Goal: Check status: Check status

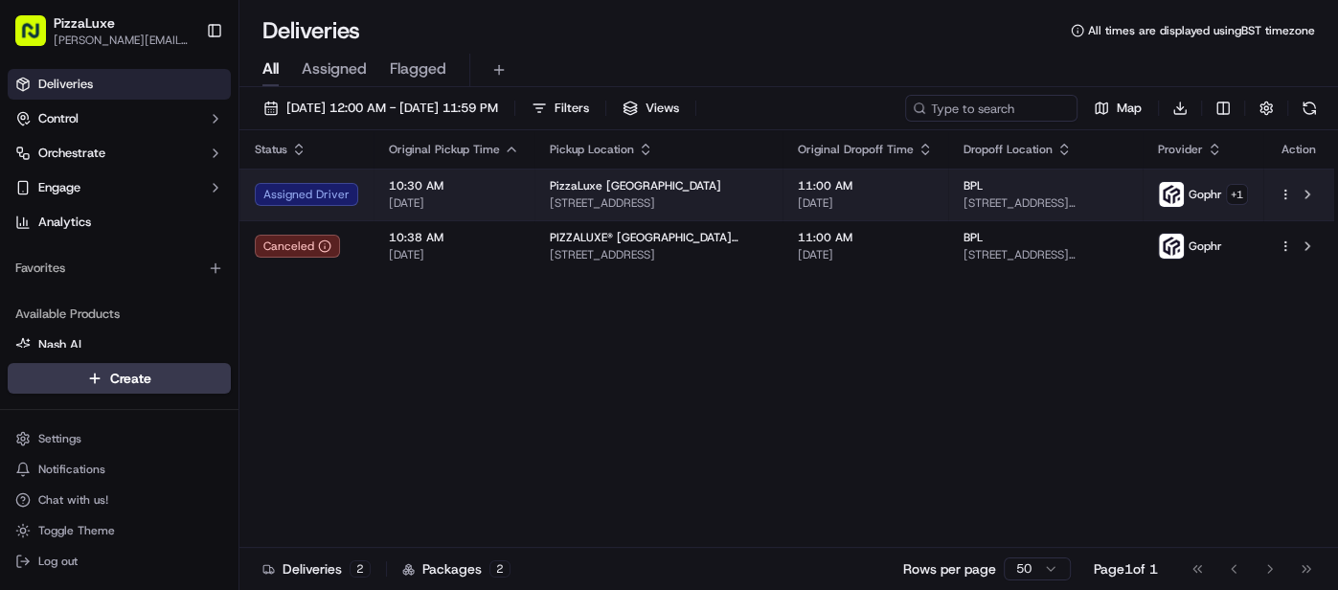
click at [783, 189] on td "PizzaLuxe London [STREET_ADDRESS]" at bounding box center [658, 195] width 248 height 52
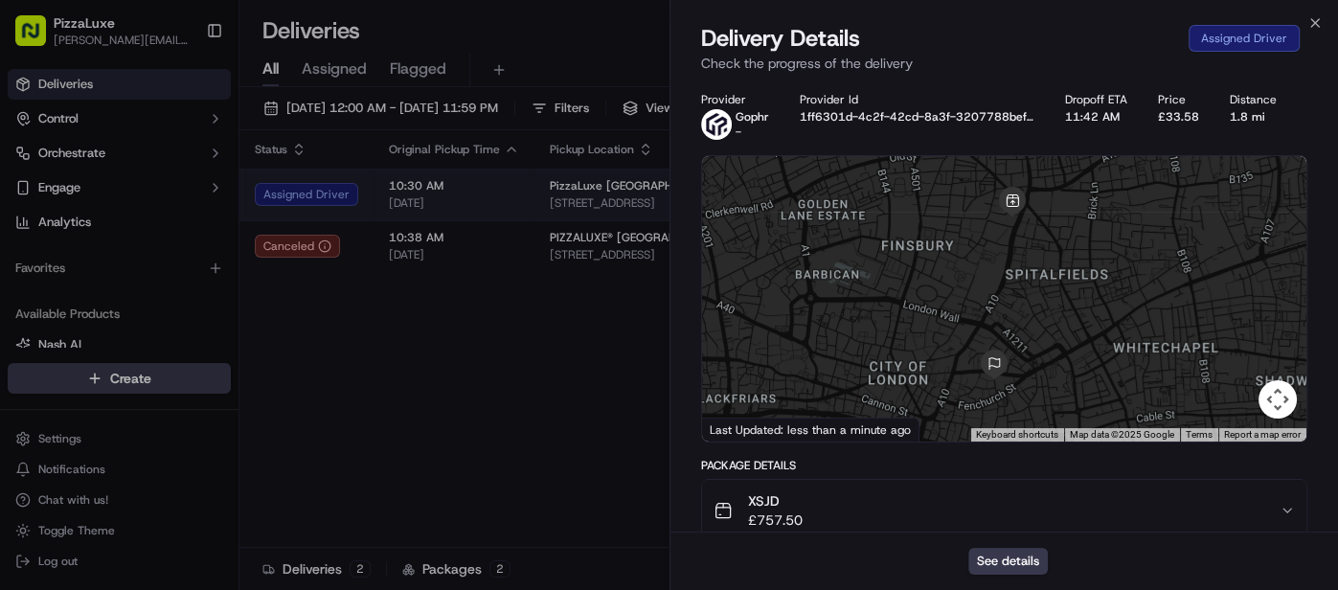
click at [784, 189] on div at bounding box center [1004, 298] width 605 height 285
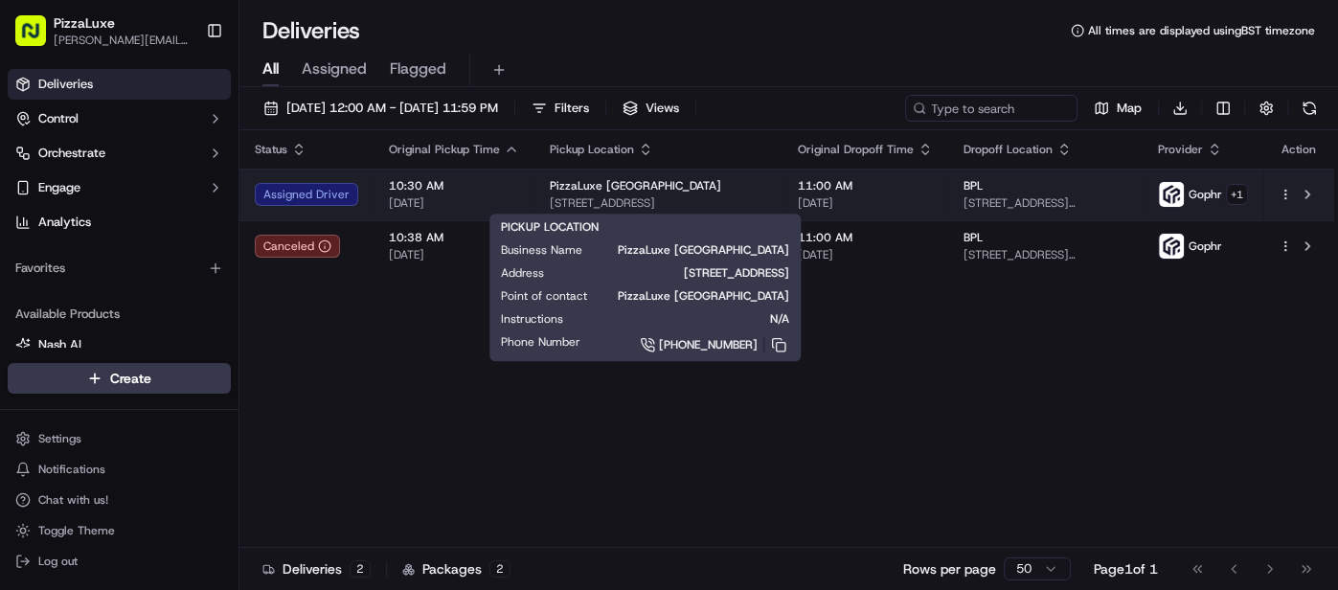
click at [674, 195] on span "[STREET_ADDRESS]" at bounding box center [658, 202] width 217 height 15
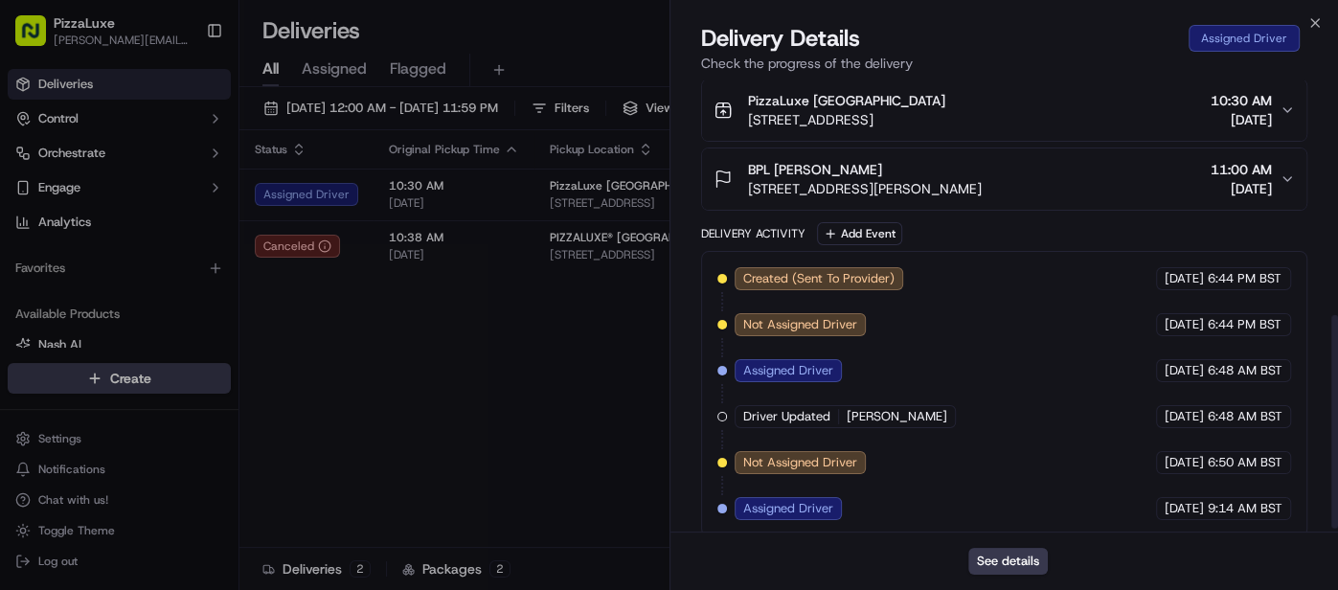
scroll to position [505, 0]
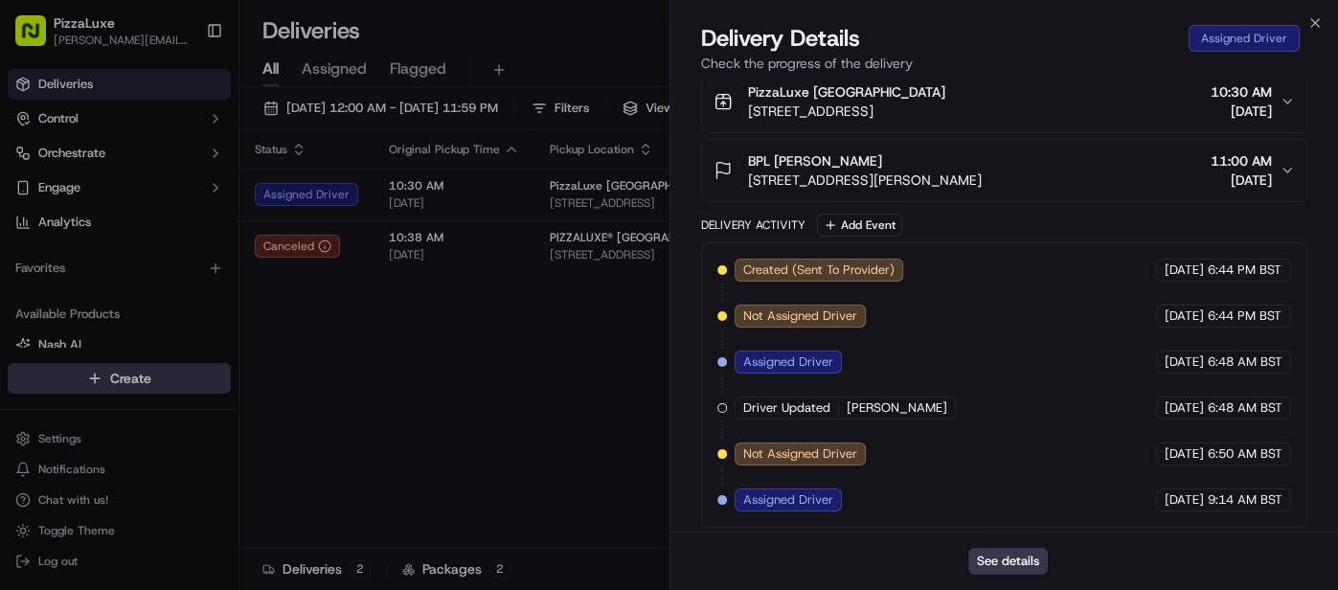
click at [1311, 34] on div "Delivery Details Assigned Driver Check the progress of the delivery" at bounding box center [1004, 51] width 669 height 57
click at [1317, 21] on icon "button" at bounding box center [1314, 22] width 15 height 15
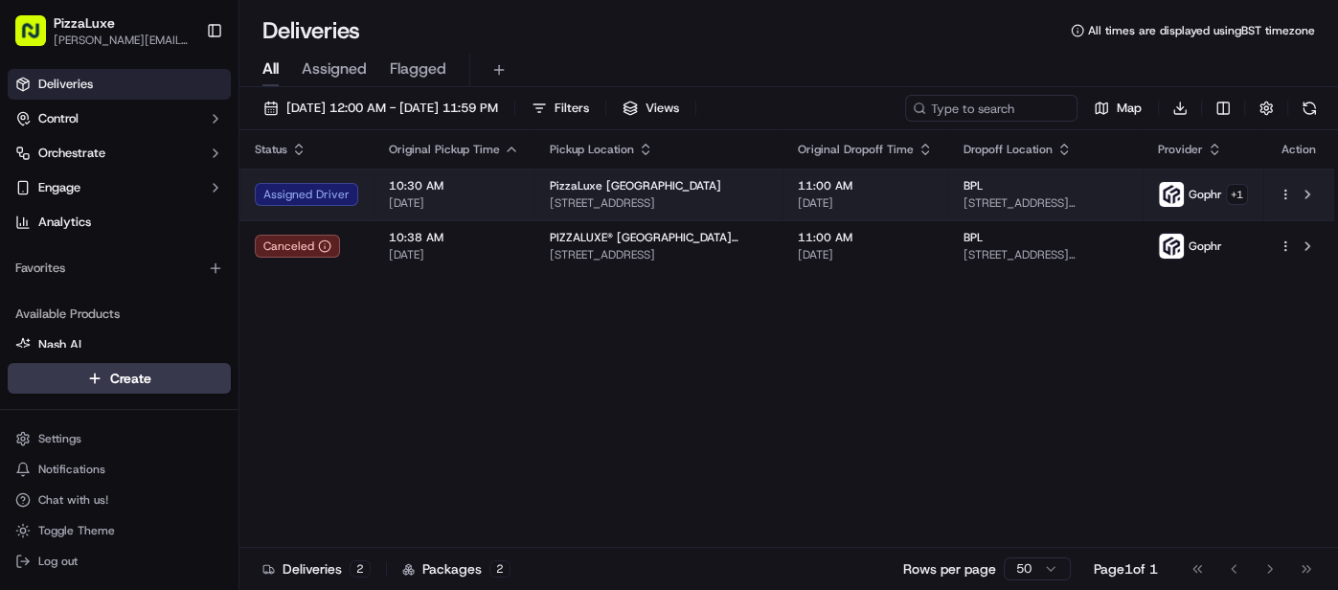
click at [724, 179] on div "PizzaLuxe [GEOGRAPHIC_DATA]" at bounding box center [658, 185] width 217 height 15
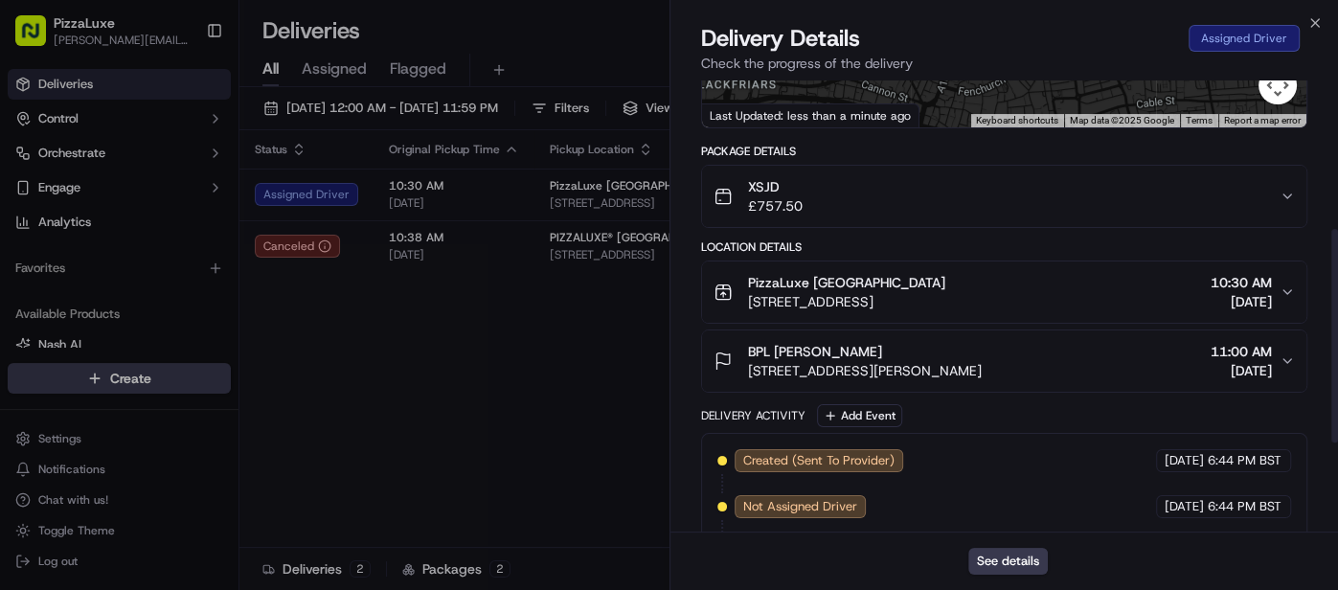
scroll to position [436, 0]
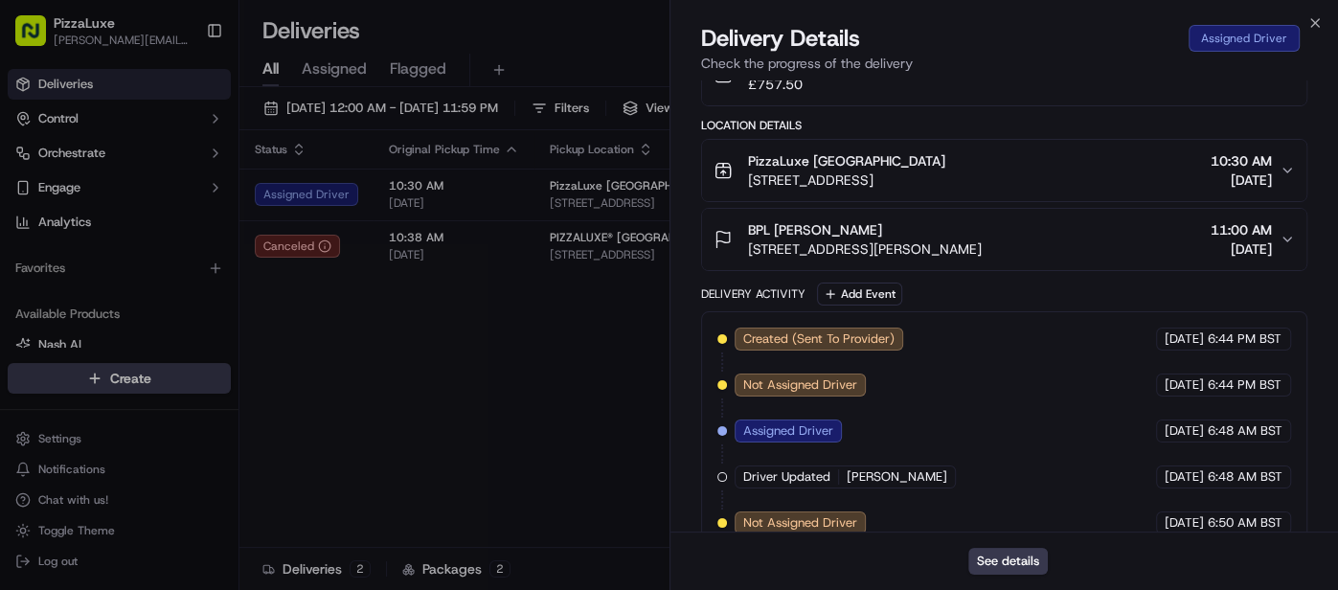
click at [914, 216] on button "BPL Kateryna Yemelyanenko 5 Billiter St, London EC3A, UK 11:00 AM 09/17/2025" at bounding box center [1004, 239] width 605 height 61
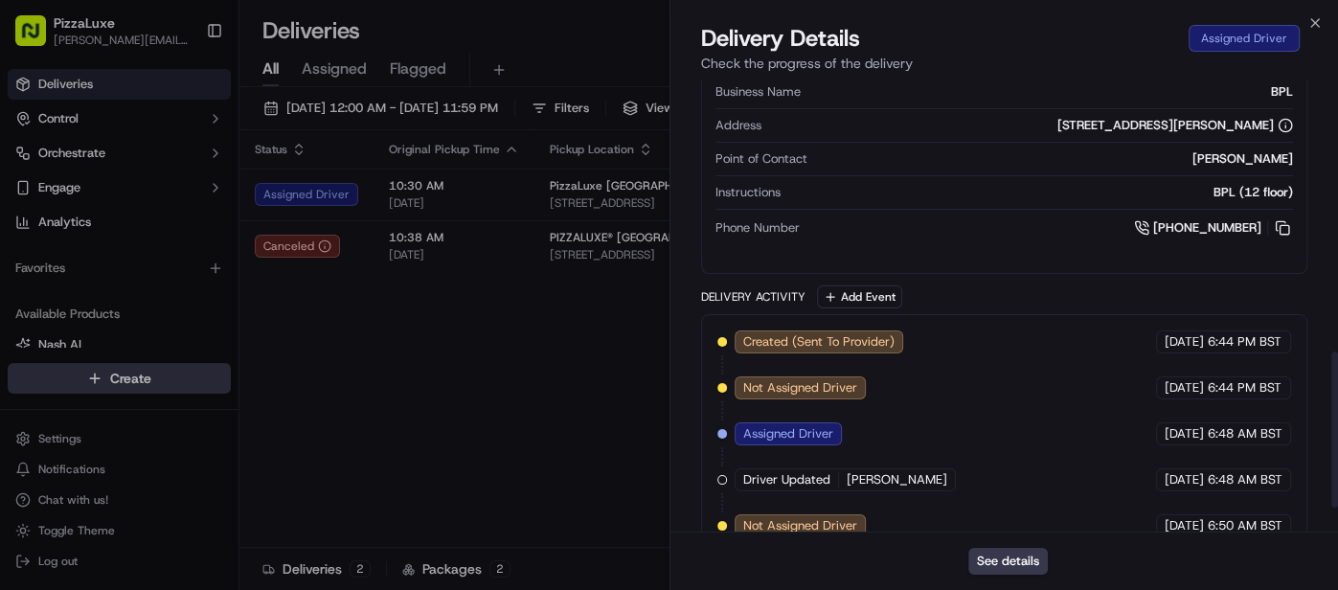
scroll to position [853, 0]
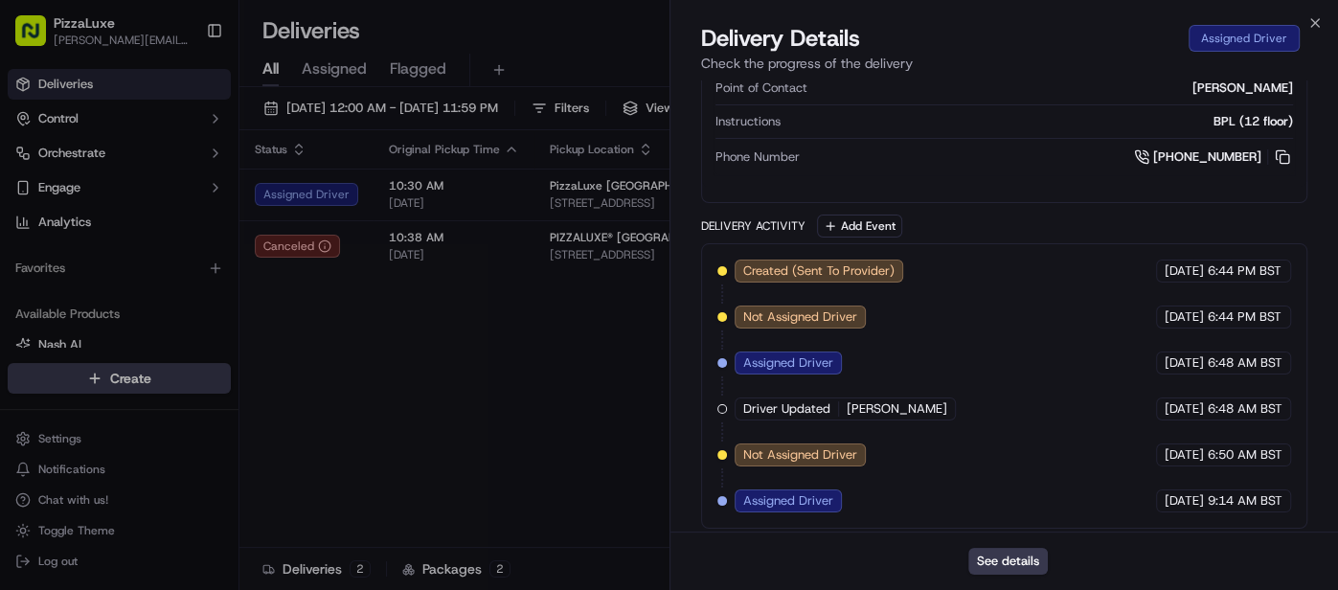
click at [795, 492] on span "Assigned Driver" at bounding box center [788, 500] width 90 height 17
click at [1021, 559] on button "See details" at bounding box center [1007, 561] width 79 height 27
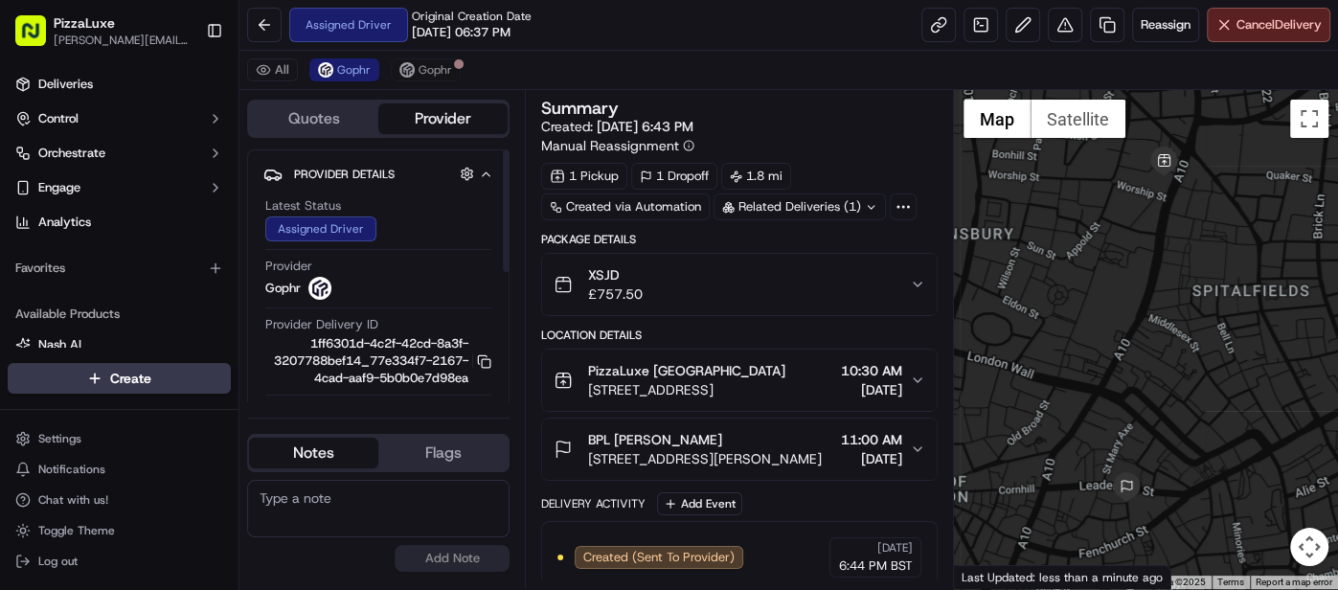
click at [379, 174] on span "Provider Details" at bounding box center [344, 174] width 101 height 15
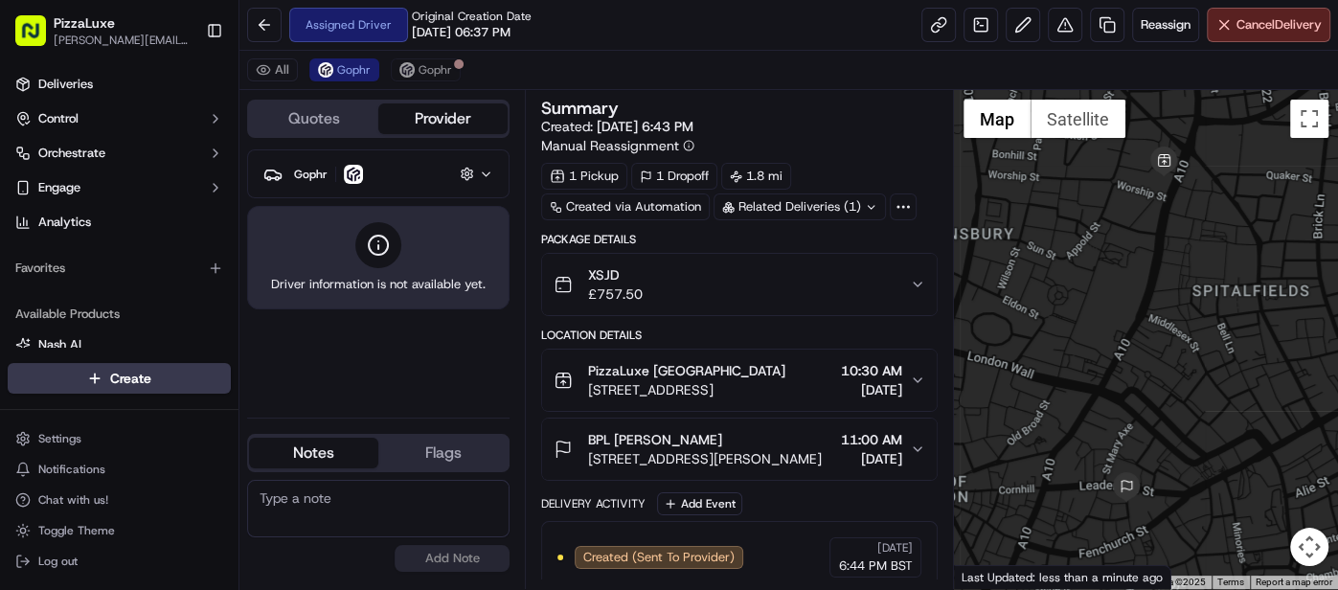
click at [311, 184] on button "Gophr Hidden ( 2 )" at bounding box center [378, 174] width 230 height 32
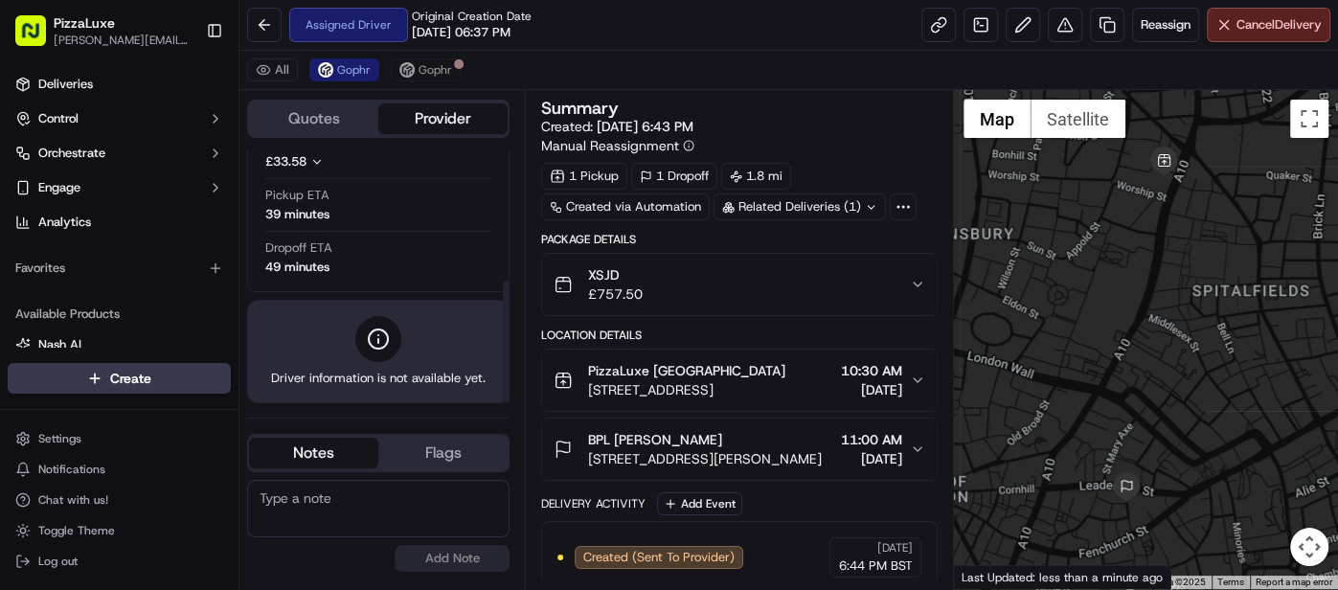
scroll to position [270, 0]
click at [119, 493] on button "Chat with us!" at bounding box center [119, 500] width 223 height 27
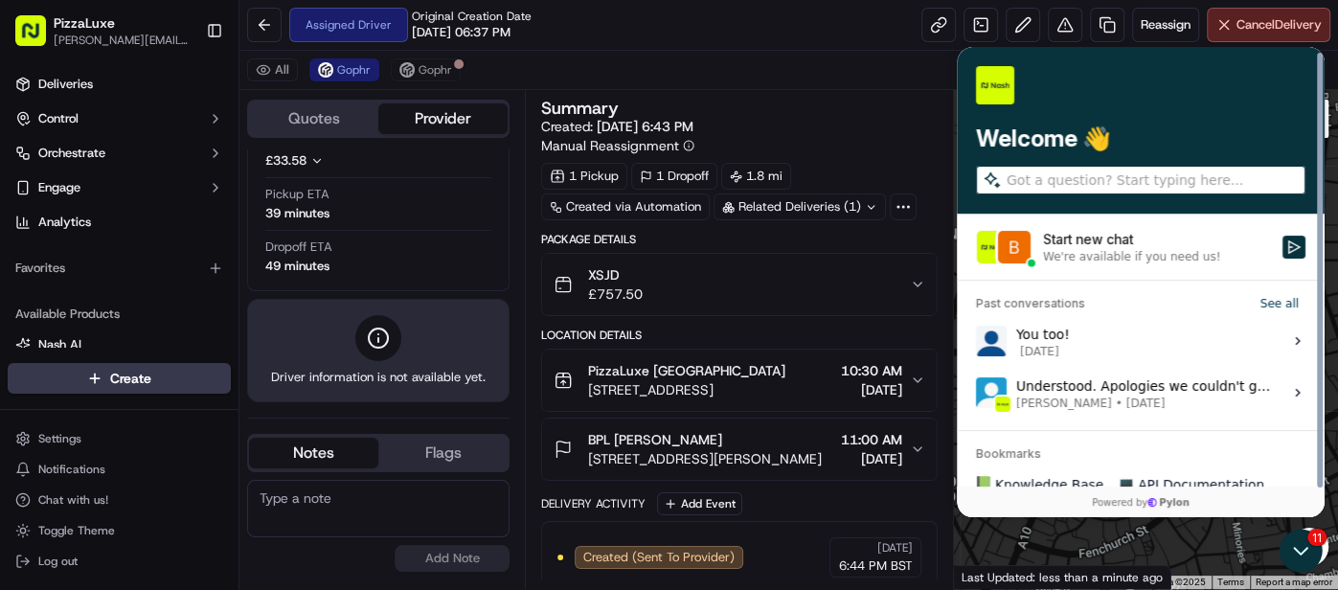
click at [1257, 242] on div "Start new chat" at bounding box center [1157, 239] width 228 height 19
click at [1283, 242] on button "Start new chat We're available if you need us!" at bounding box center [1294, 247] width 23 height 23
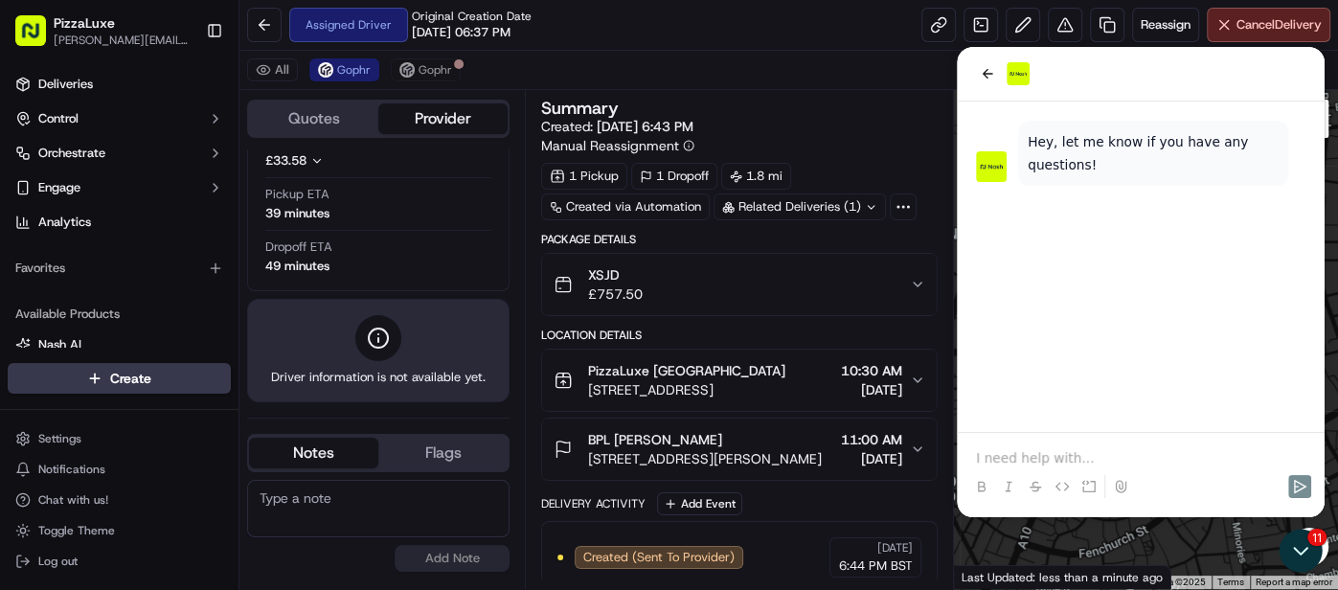
click at [1031, 441] on div at bounding box center [1141, 469] width 352 height 73
click at [1026, 450] on p at bounding box center [1140, 457] width 329 height 19
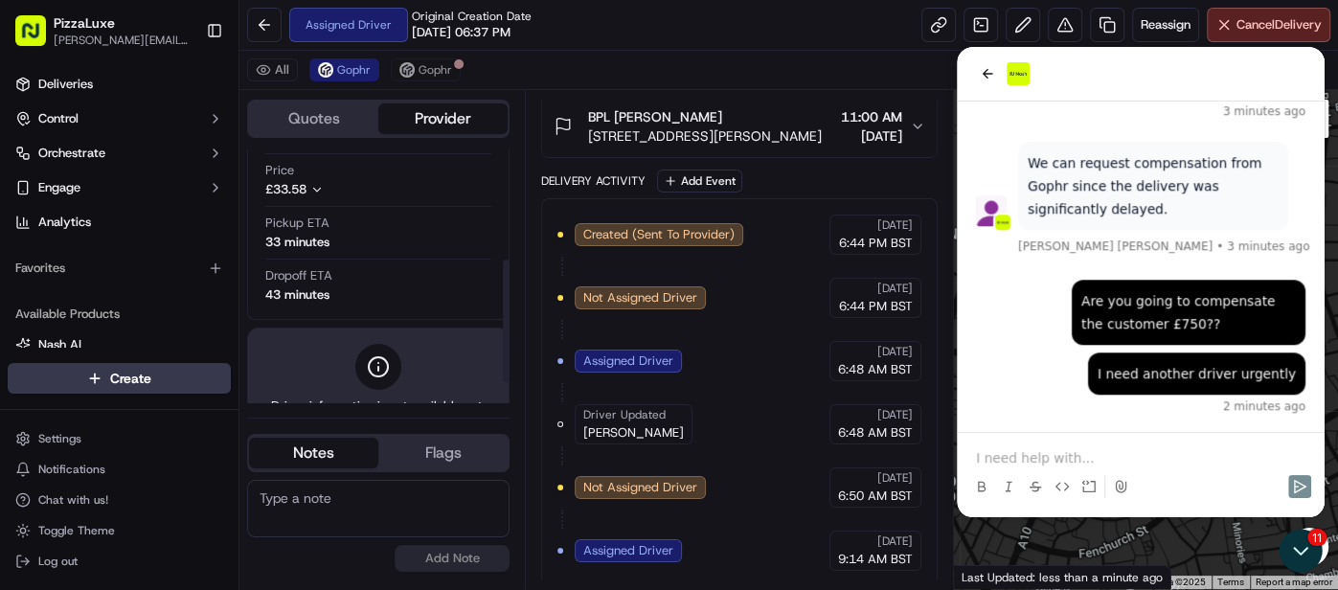
scroll to position [224, 0]
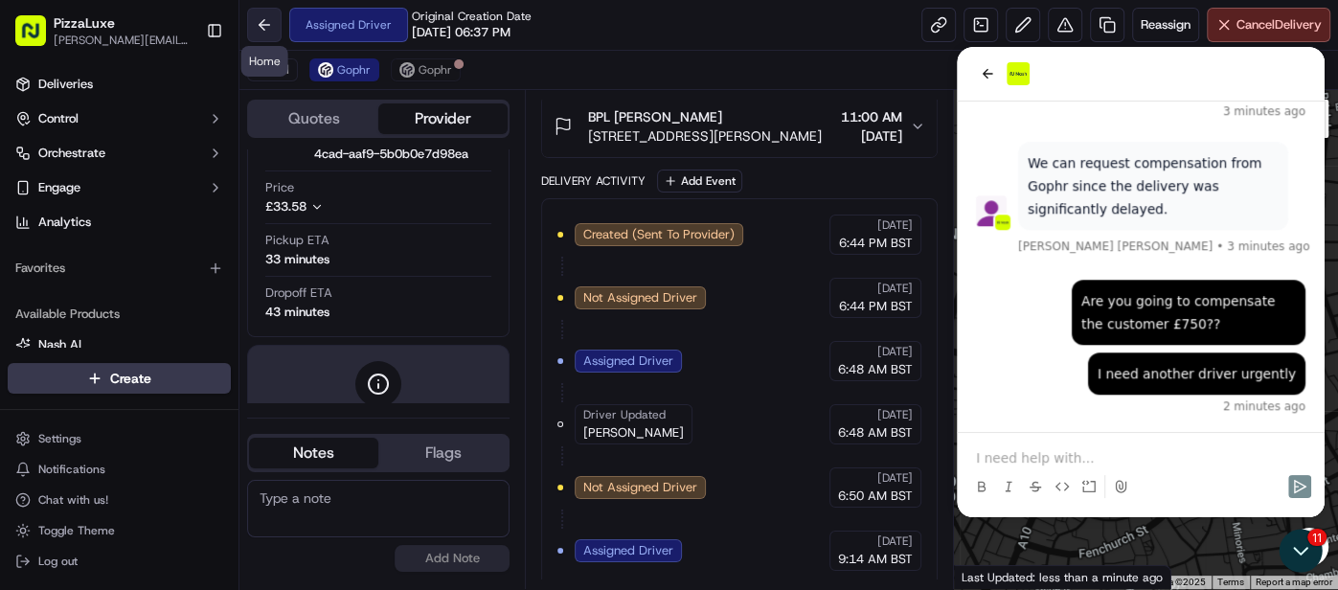
click at [262, 20] on button at bounding box center [264, 25] width 34 height 34
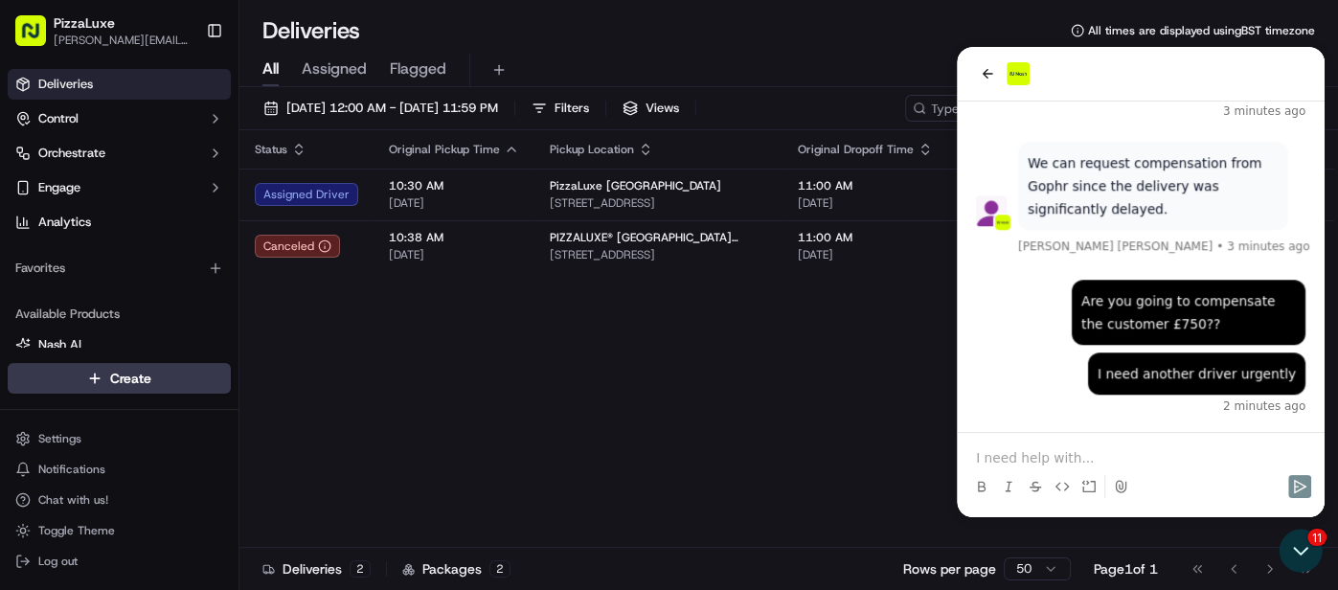
scroll to position [1236, 0]
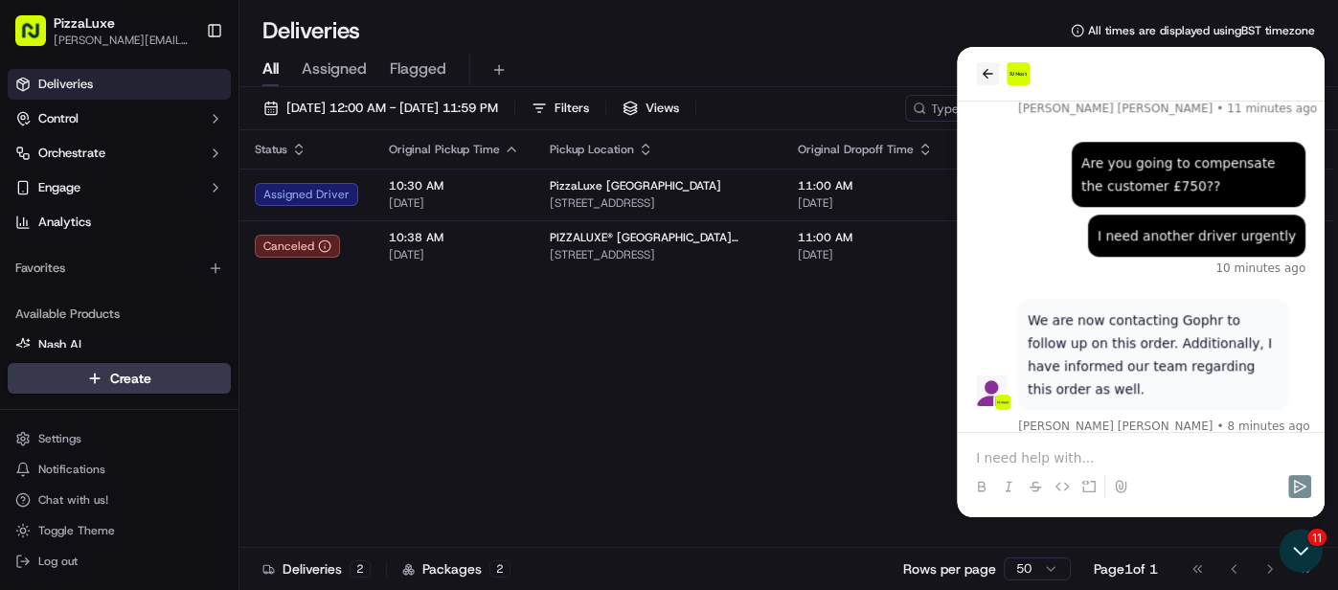
click at [981, 69] on icon "back" at bounding box center [987, 73] width 15 height 15
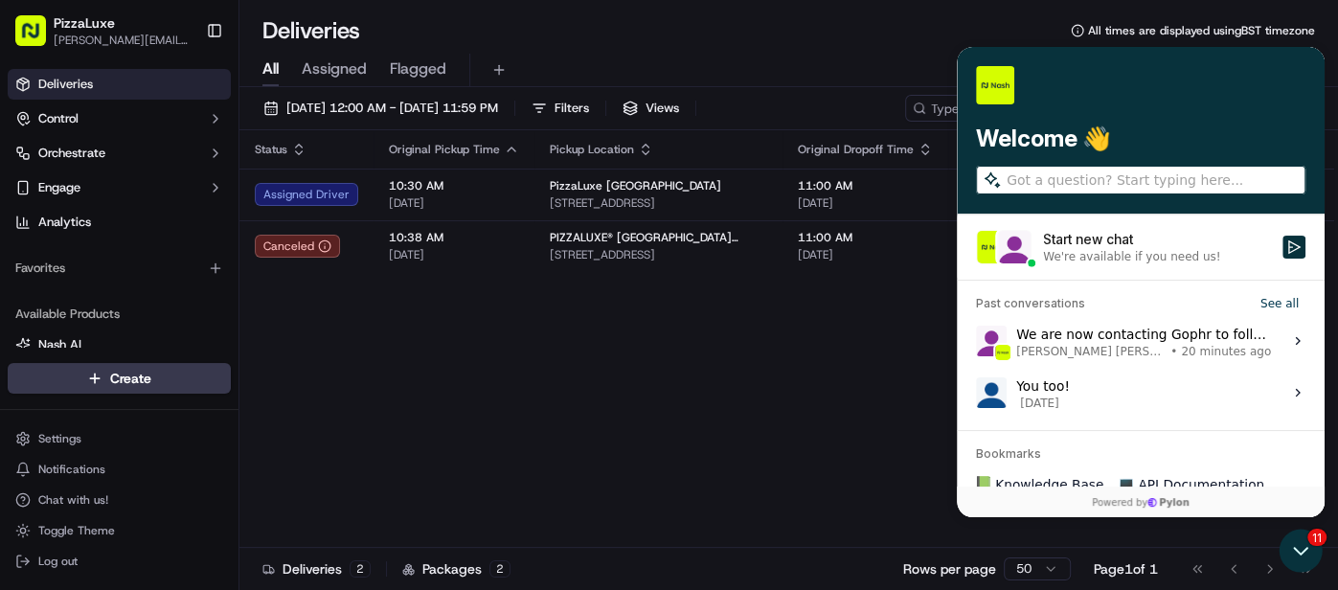
scroll to position [0, 0]
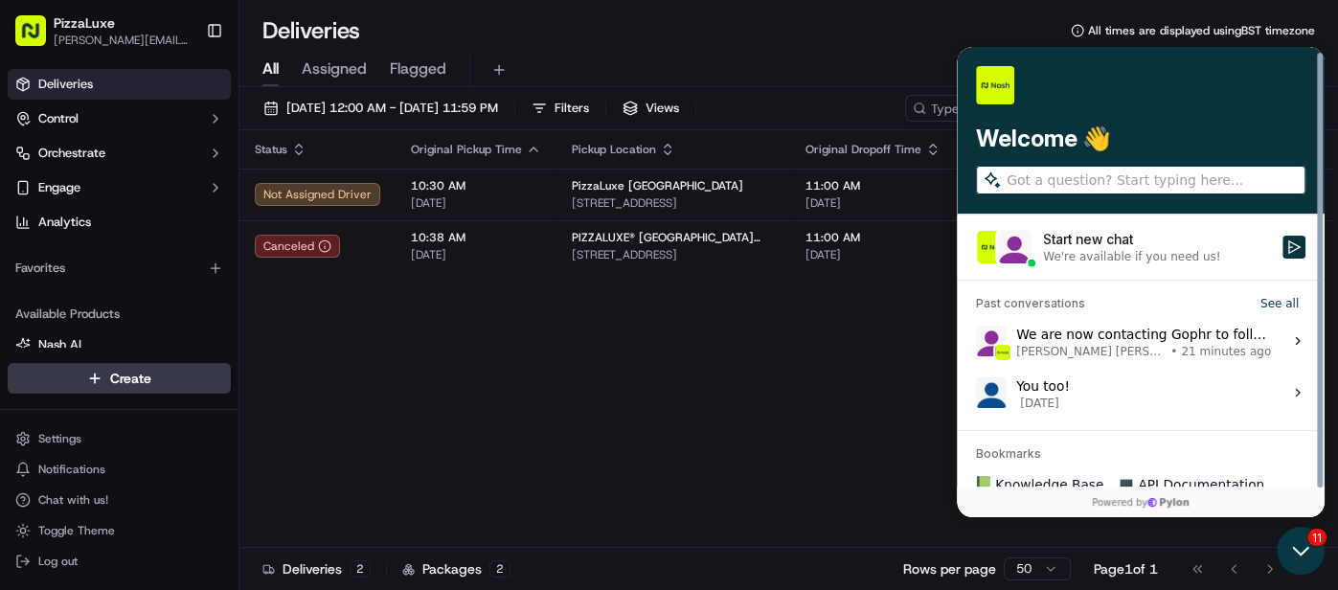
click at [1293, 540] on icon "Open customer support" at bounding box center [1301, 551] width 48 height 48
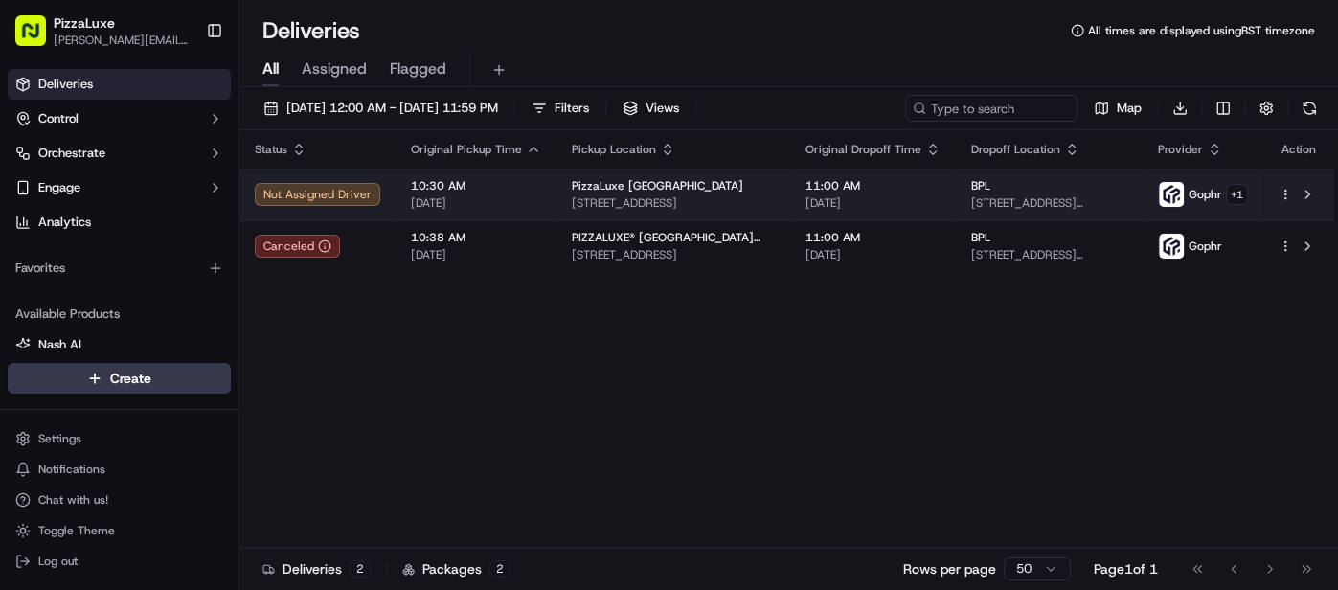
click at [1279, 195] on html "PizzaLuxe molly@pizzaluxe.com Toggle Sidebar Deliveries Control Orchestrate Eng…" at bounding box center [669, 295] width 1338 height 590
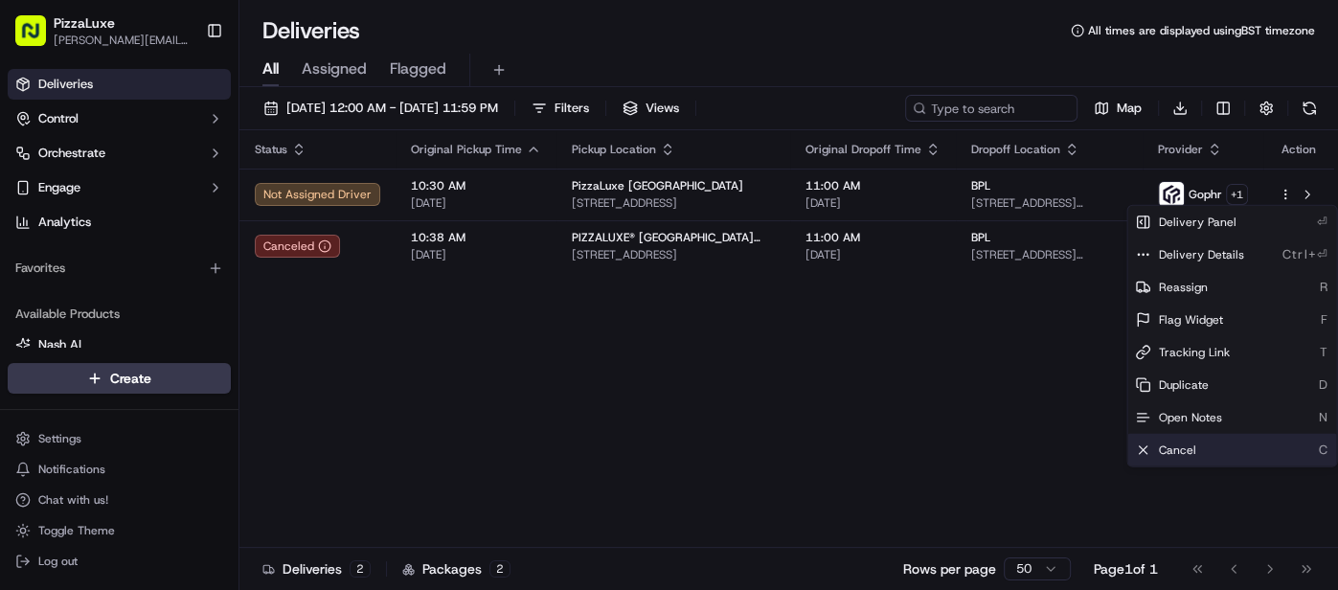
click at [1200, 444] on div "Cancel C" at bounding box center [1231, 450] width 209 height 33
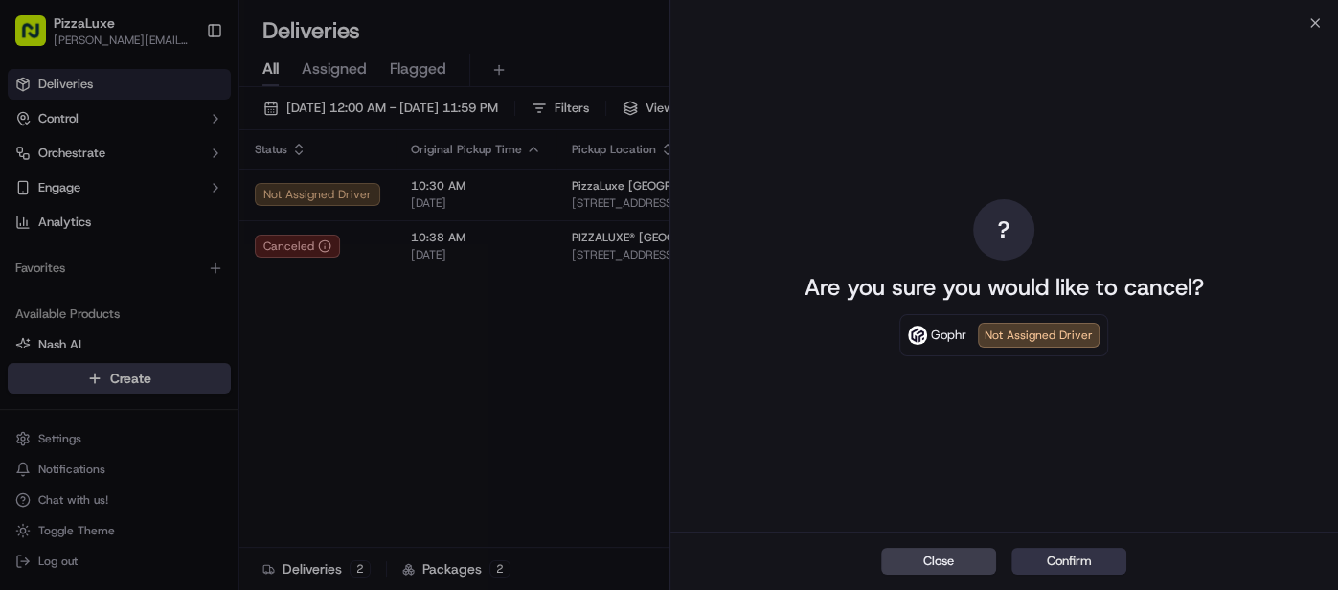
click at [1044, 569] on button "Confirm" at bounding box center [1068, 561] width 115 height 27
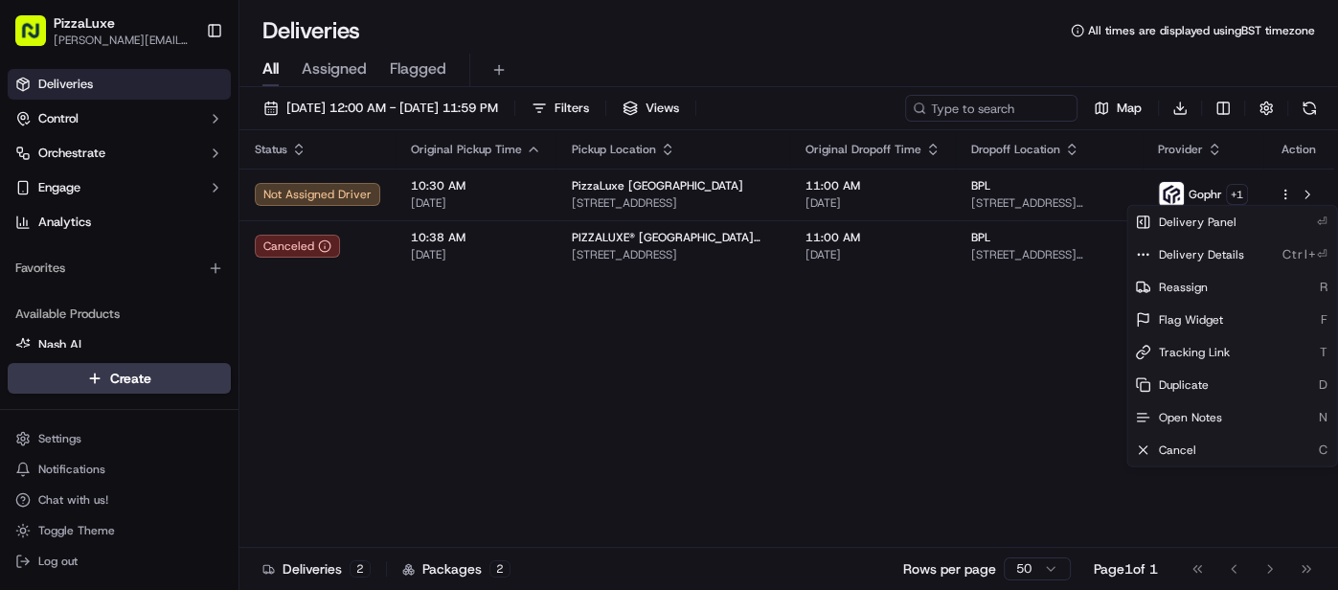
click at [973, 407] on div "Status Original Pickup Time Pickup Location Original Dropoff Time Dropoff Locat…" at bounding box center [786, 339] width 1095 height 418
